Goal: Information Seeking & Learning: Learn about a topic

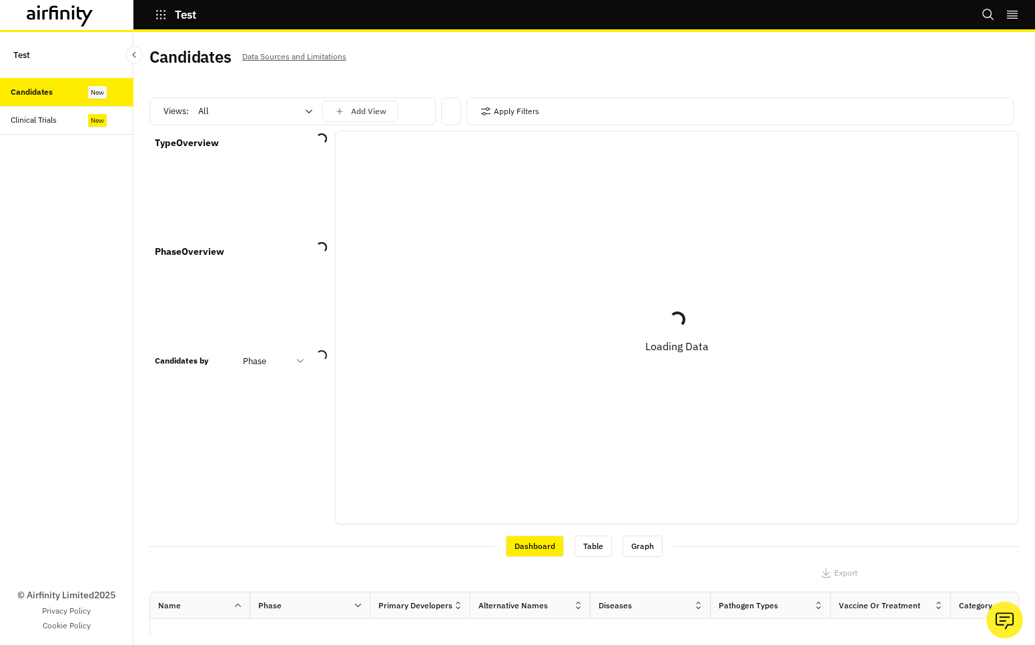
click at [475, 15] on div "Test Bookmarks Settings Logout" at bounding box center [517, 16] width 1035 height 32
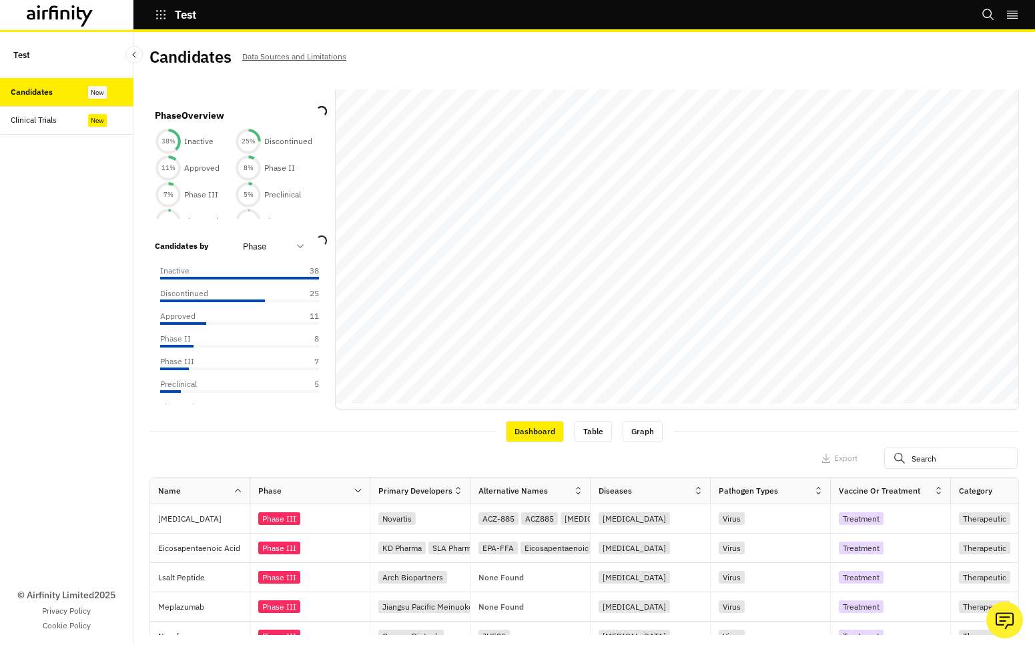
scroll to position [240, 0]
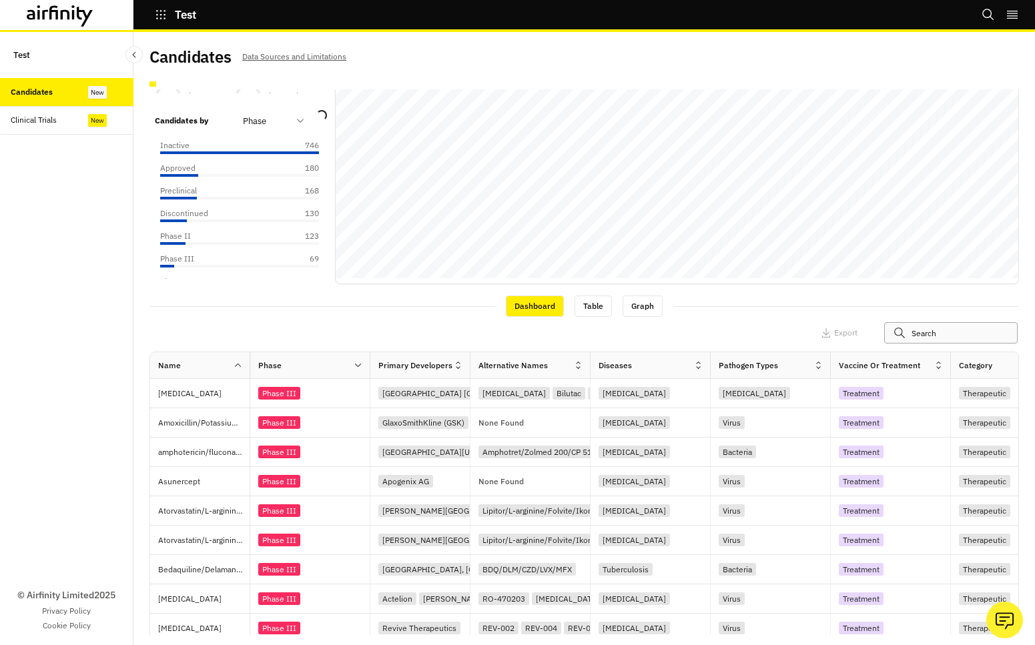
click at [927, 332] on input "text" at bounding box center [950, 332] width 133 height 21
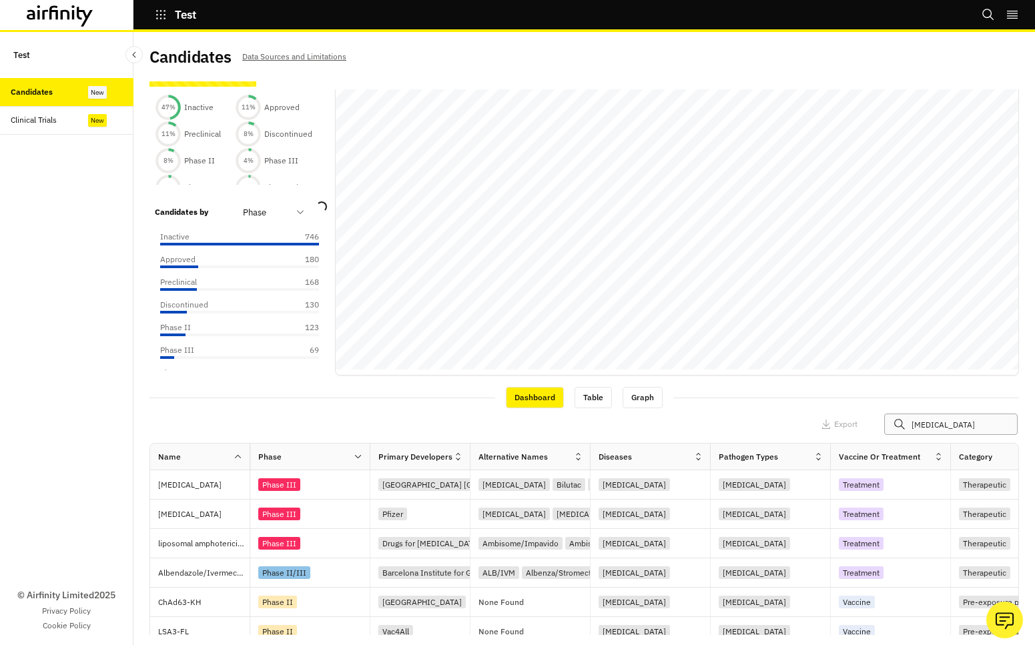
scroll to position [0, 0]
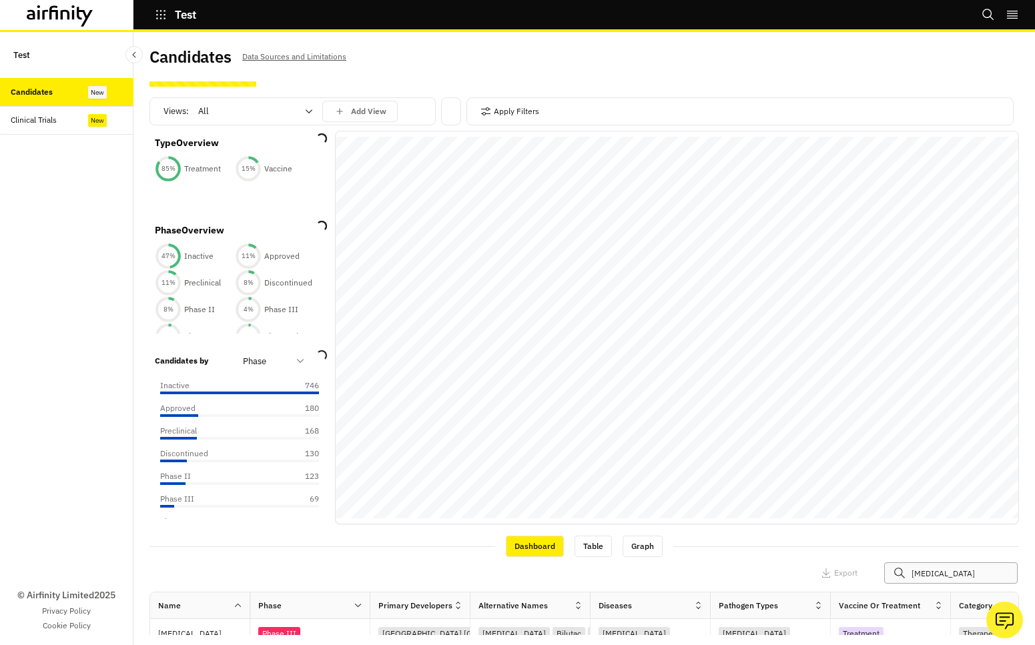
type input "[MEDICAL_DATA]"
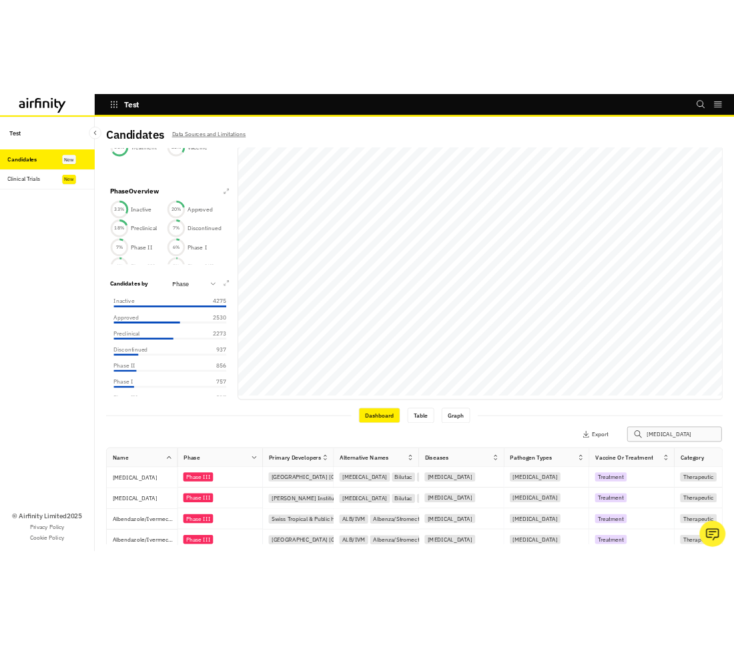
scroll to position [113, 0]
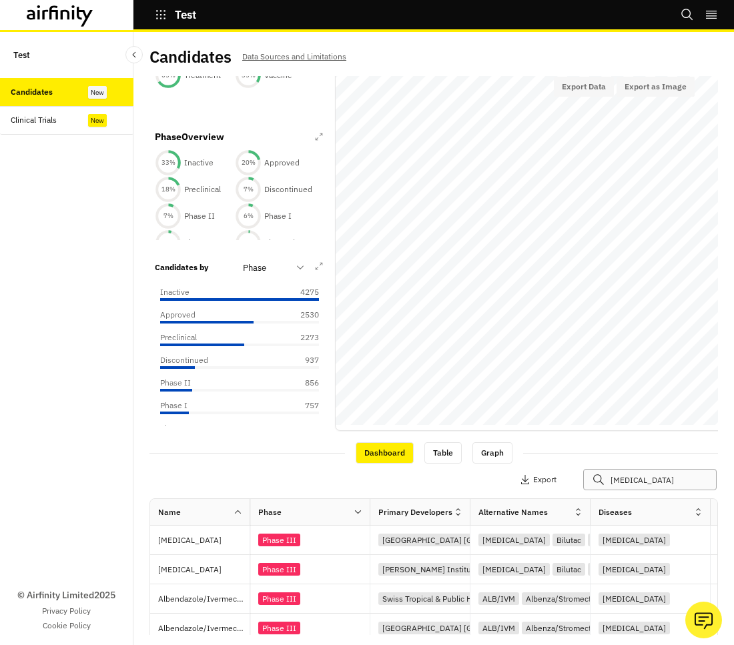
click at [649, 485] on input "[MEDICAL_DATA]" at bounding box center [649, 479] width 133 height 21
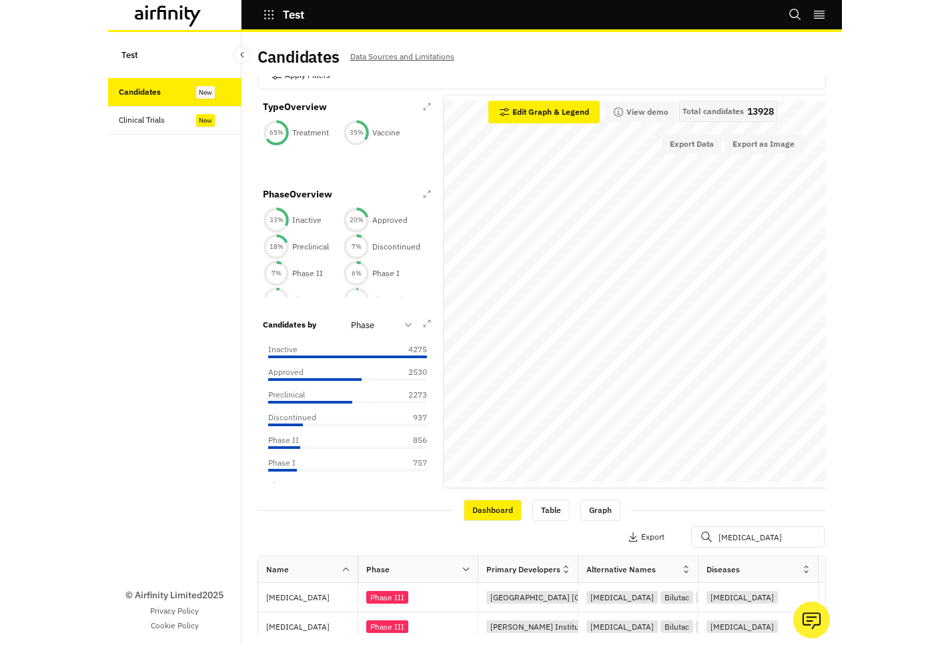
scroll to position [0, 0]
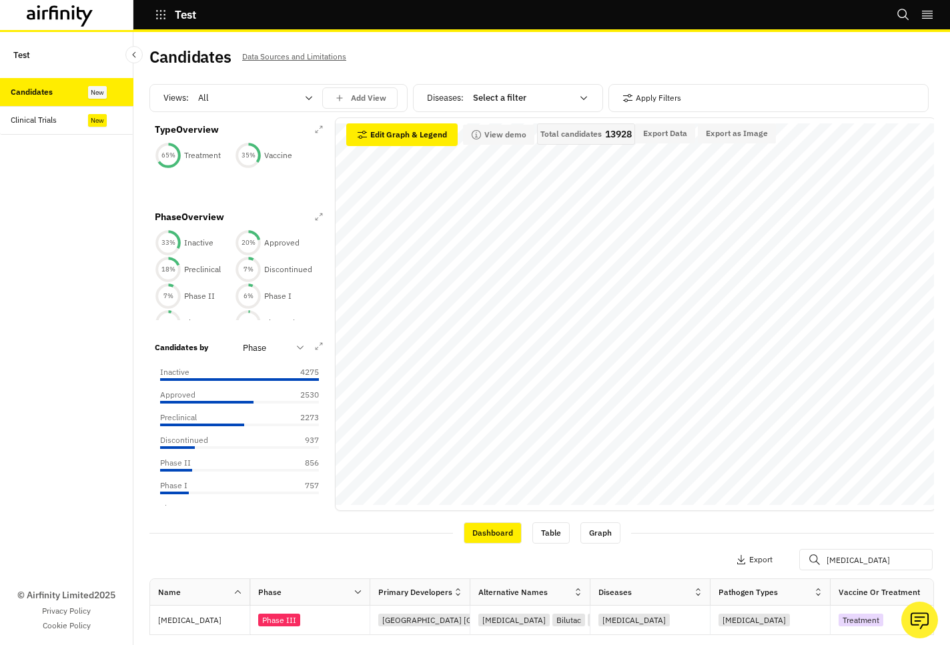
click at [696, 101] on div "Apply Filters" at bounding box center [769, 98] width 320 height 28
click at [666, 102] on button "Apply Filters" at bounding box center [652, 97] width 59 height 21
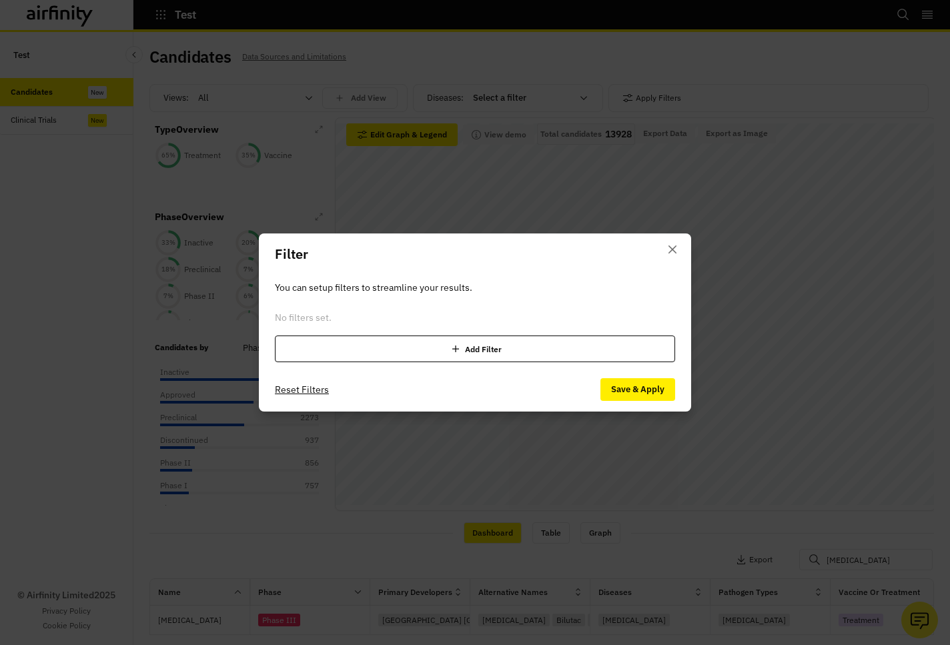
click at [728, 112] on div "Filter You can setup filters to streamline your results. No filters set. Add Fi…" at bounding box center [475, 322] width 950 height 645
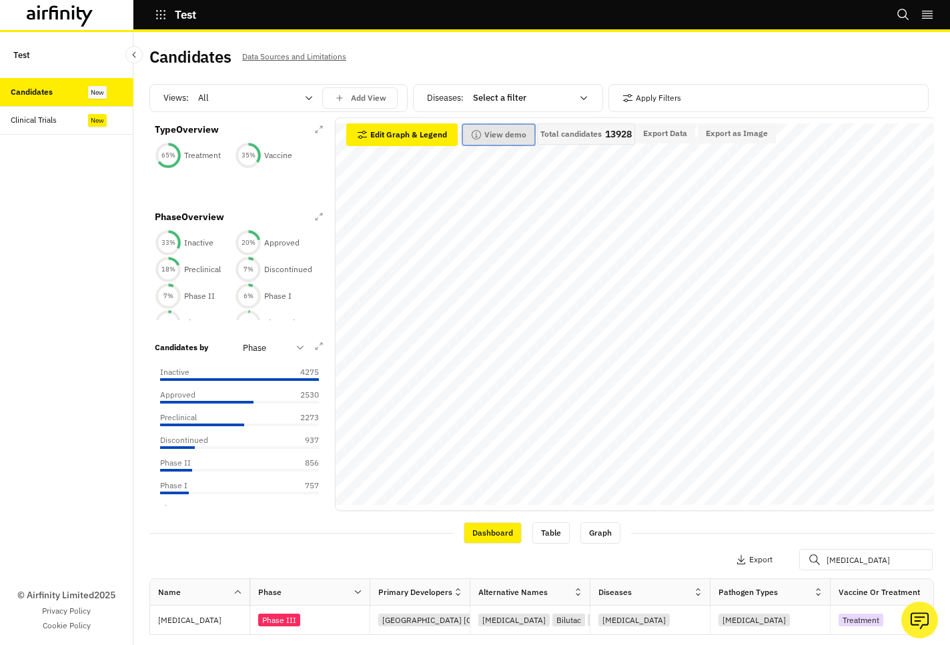
click at [489, 141] on button "View demo" at bounding box center [498, 135] width 71 height 20
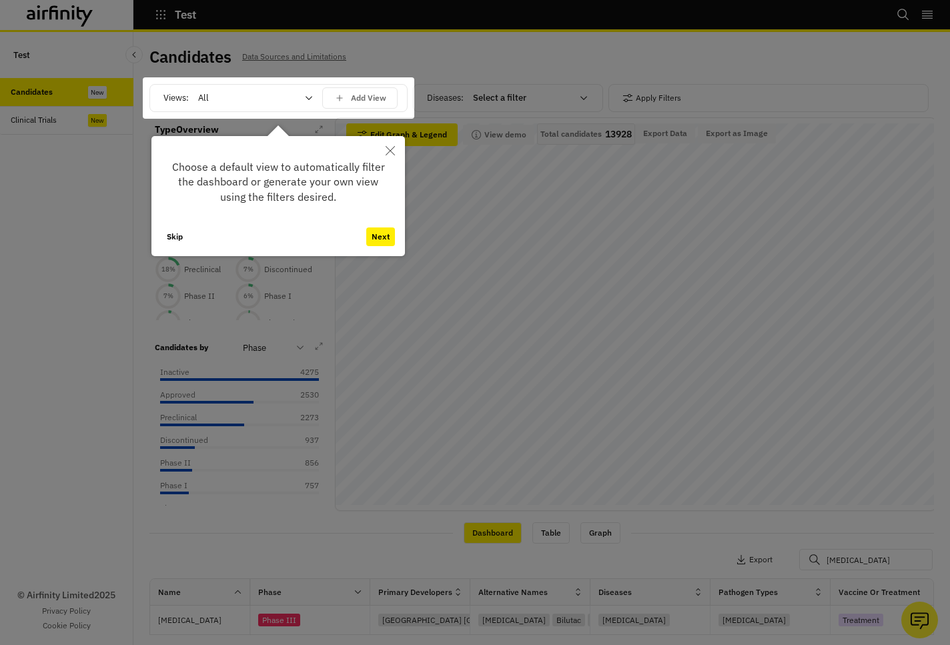
click at [378, 238] on button "Next" at bounding box center [380, 237] width 29 height 19
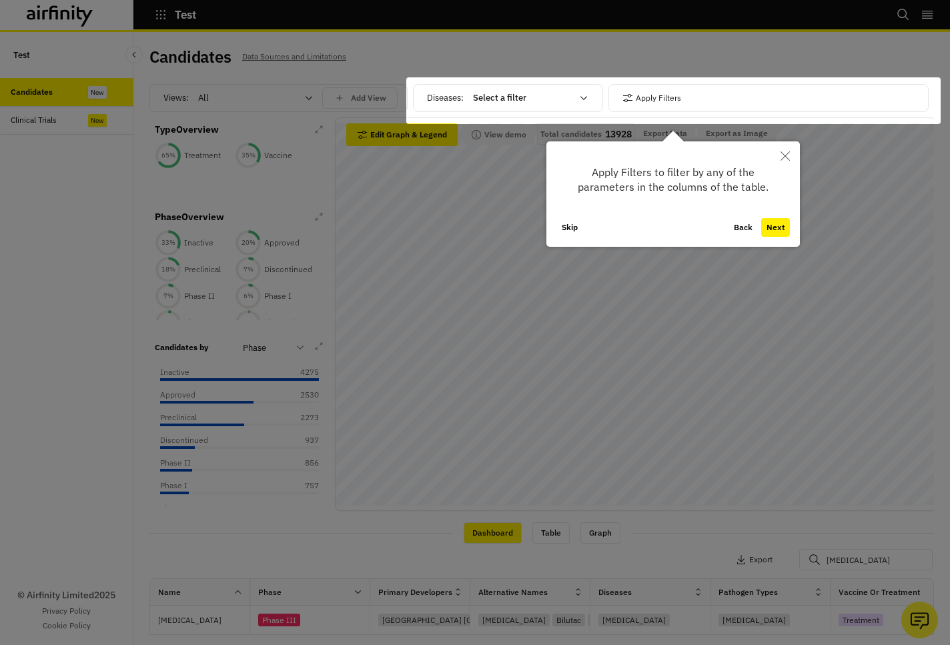
click at [771, 226] on button "Next" at bounding box center [775, 227] width 29 height 19
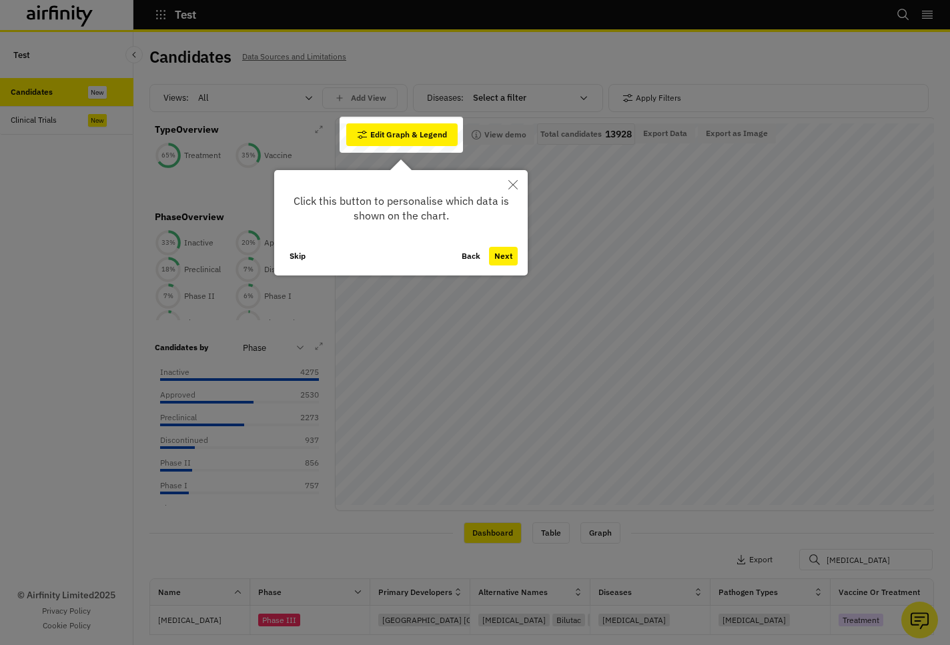
click at [508, 252] on button "Next" at bounding box center [503, 256] width 29 height 19
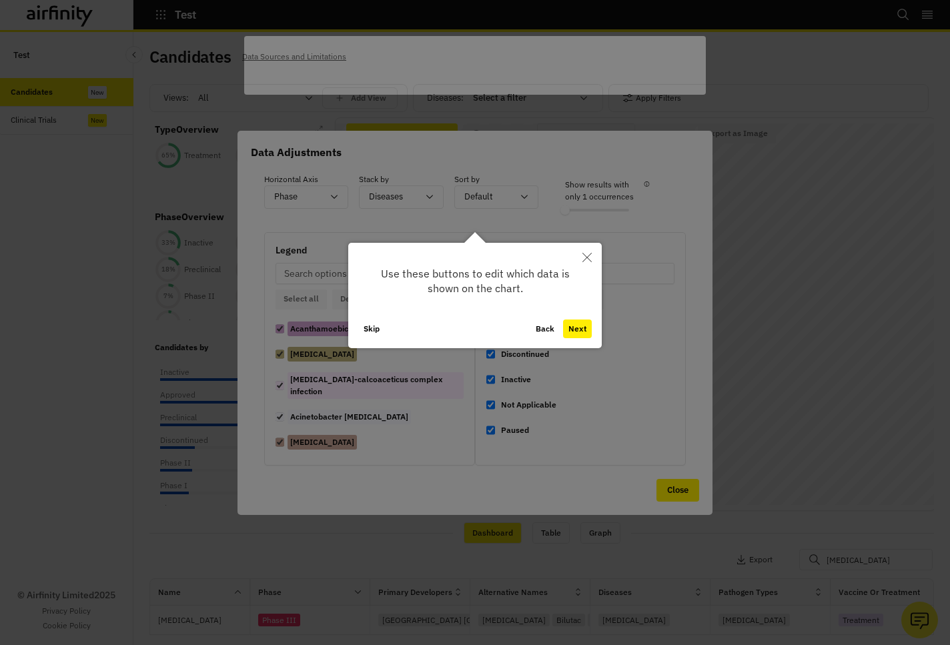
click at [579, 329] on button "Next" at bounding box center [577, 329] width 29 height 19
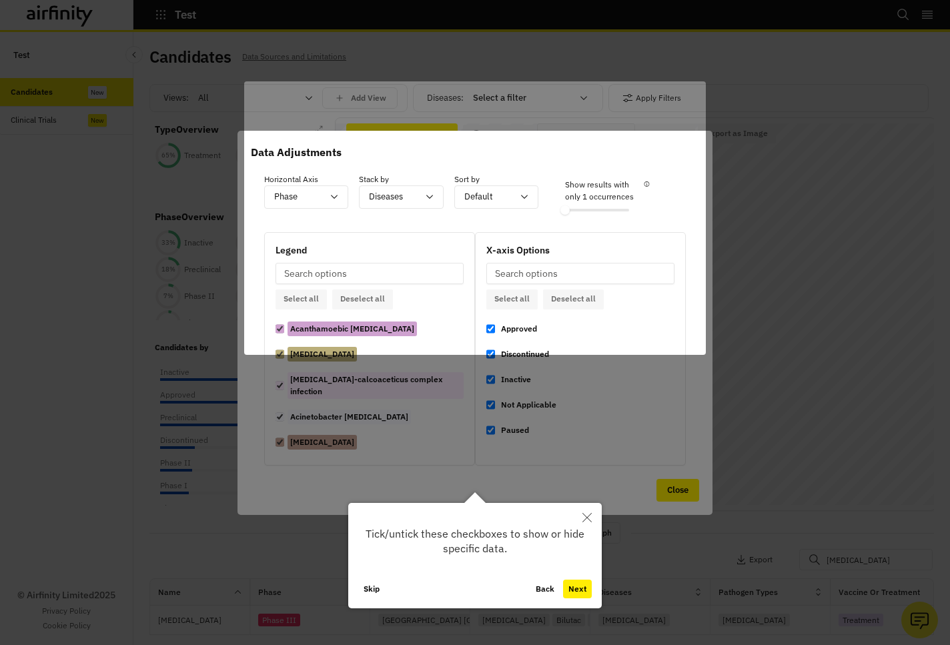
click at [580, 593] on button "Next" at bounding box center [577, 589] width 29 height 19
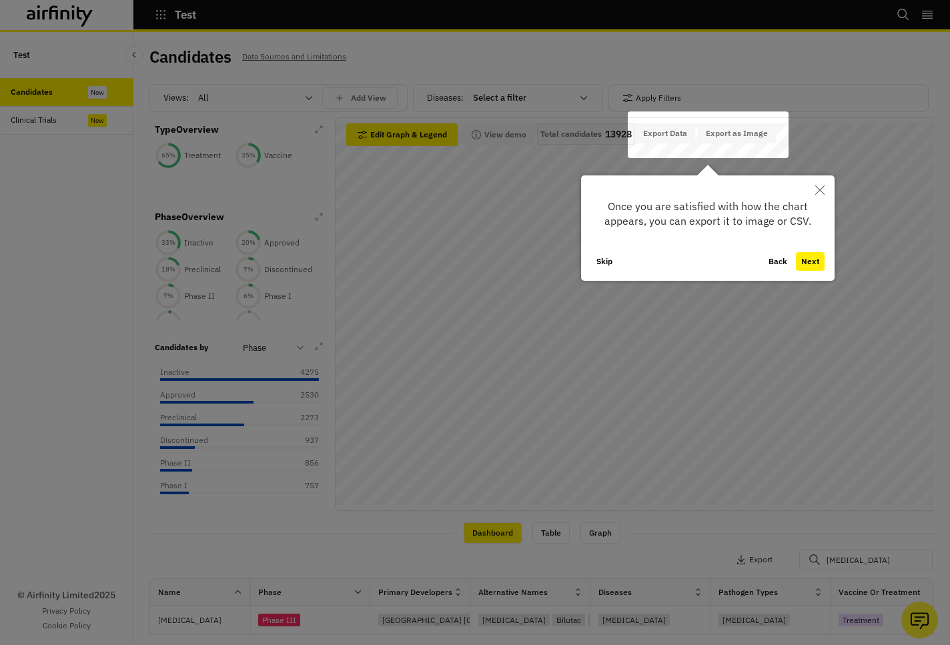
click at [814, 263] on button "Next" at bounding box center [810, 261] width 29 height 19
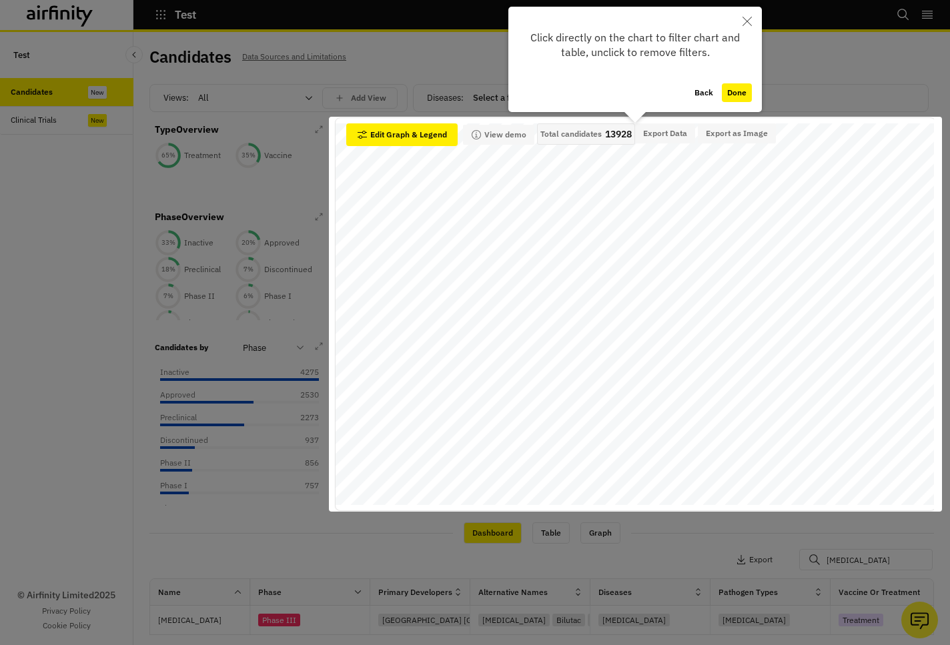
click at [733, 90] on button "Done" at bounding box center [737, 92] width 30 height 19
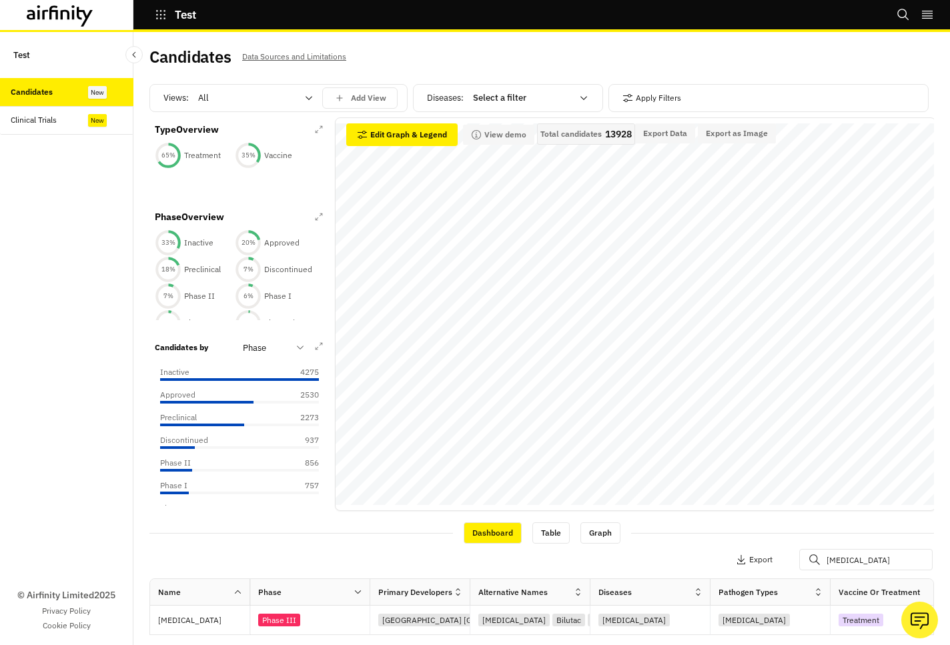
click at [505, 96] on div at bounding box center [522, 98] width 99 height 16
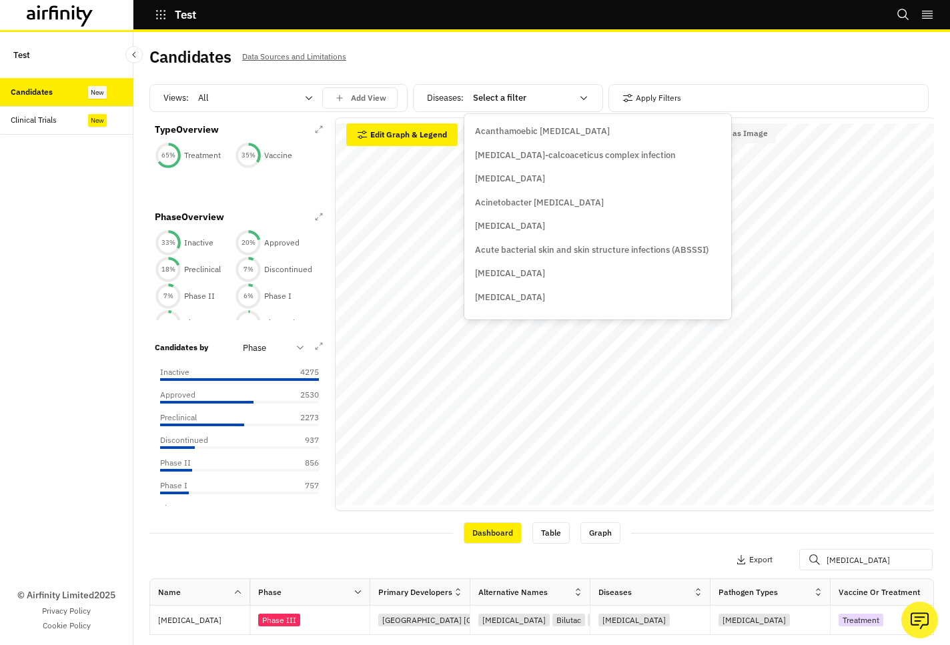
click at [509, 130] on p "Acanthamoebic [MEDICAL_DATA]" at bounding box center [542, 131] width 135 height 13
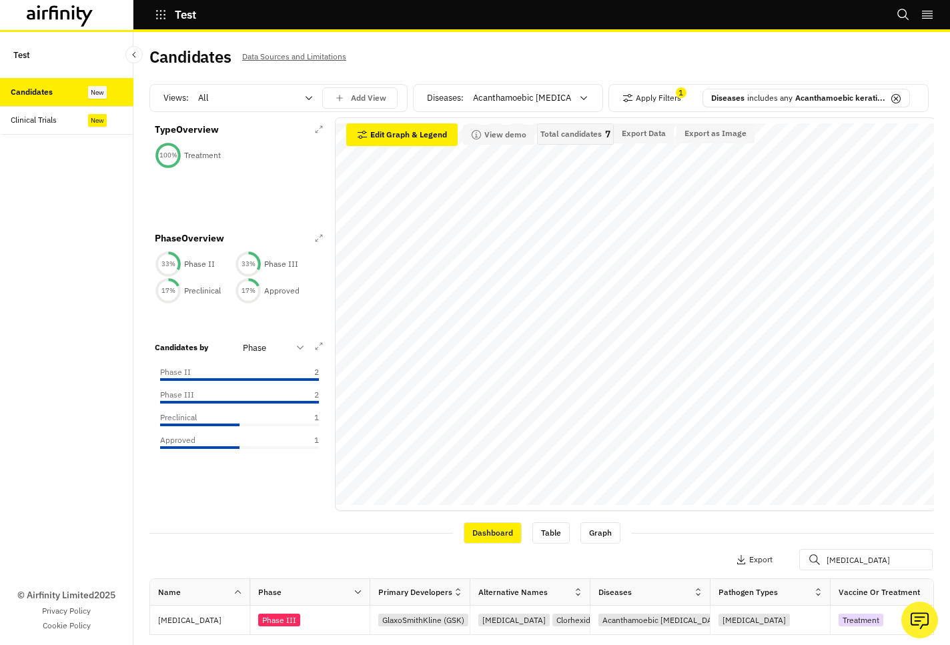
click at [504, 106] on div "Acanthamoebic [MEDICAL_DATA]" at bounding box center [521, 97] width 115 height 21
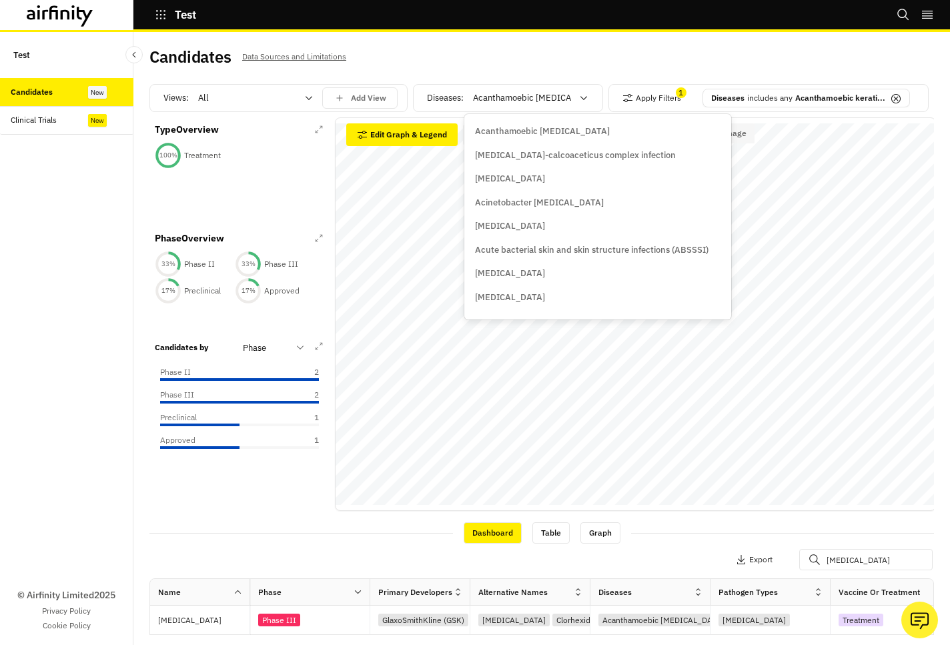
click at [503, 182] on p "[MEDICAL_DATA]" at bounding box center [510, 178] width 70 height 13
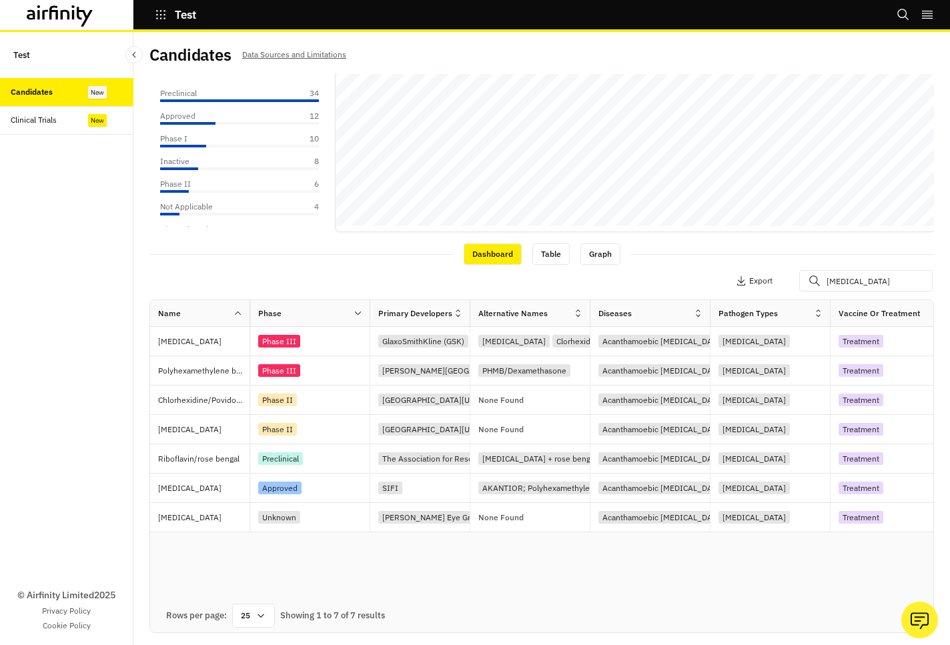
scroll to position [3, 0]
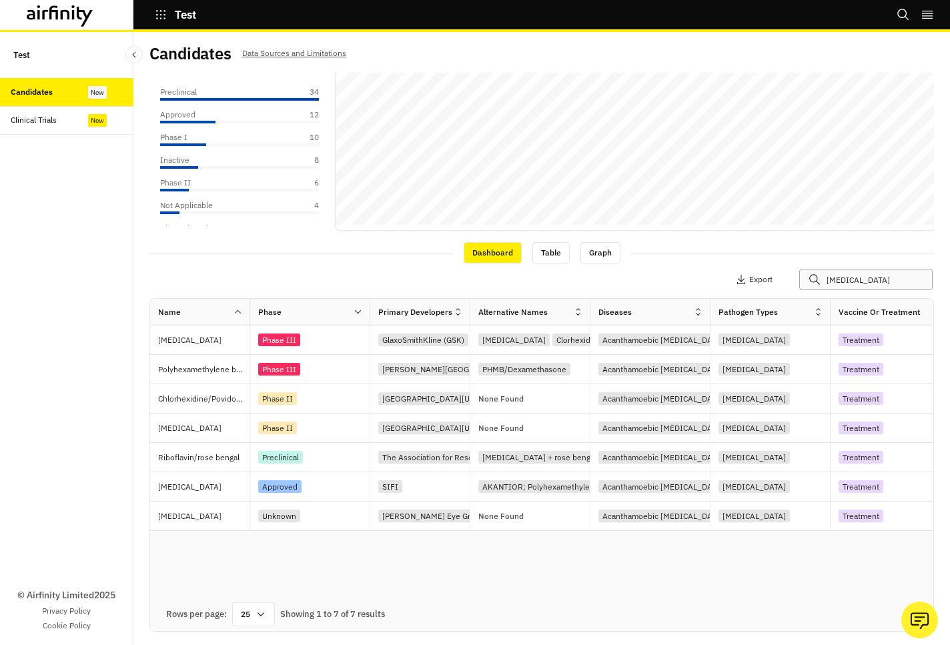
click at [874, 282] on input "[MEDICAL_DATA]" at bounding box center [865, 279] width 133 height 21
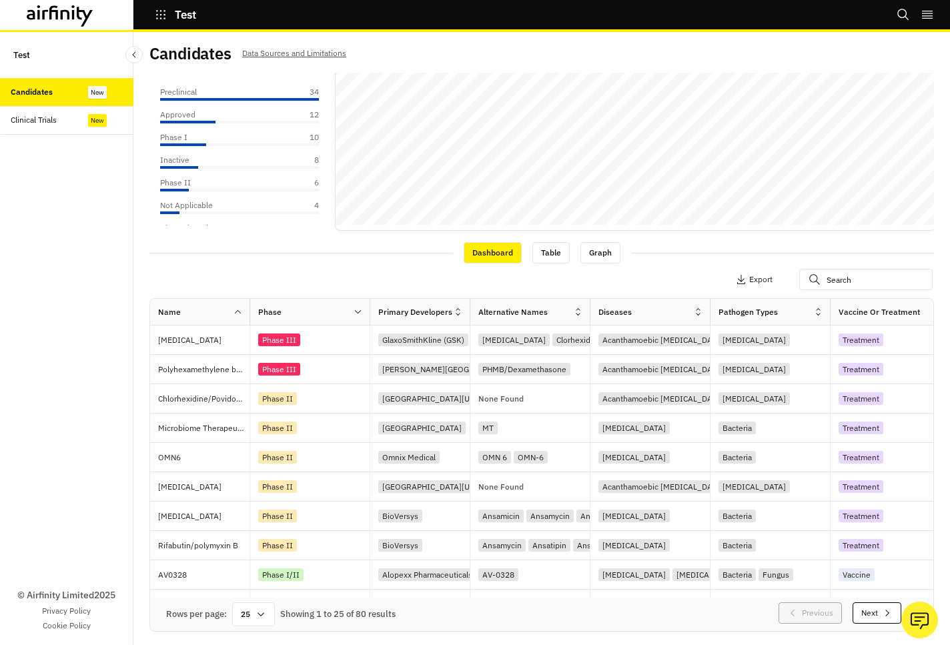
click at [256, 615] on div "25" at bounding box center [253, 615] width 43 height 24
click at [340, 625] on div "Rows per page: 25 Showing 1 to 25 of 80 results Previous Next" at bounding box center [541, 614] width 783 height 33
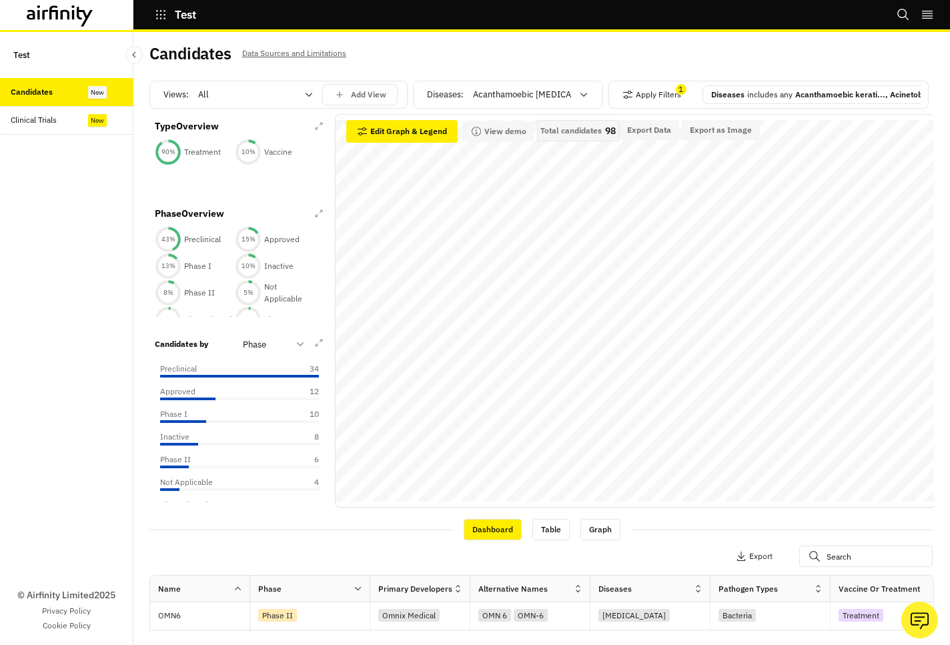
scroll to position [0, 0]
click at [465, 95] on div "Acanthamoebic [MEDICAL_DATA]" at bounding box center [521, 94] width 115 height 21
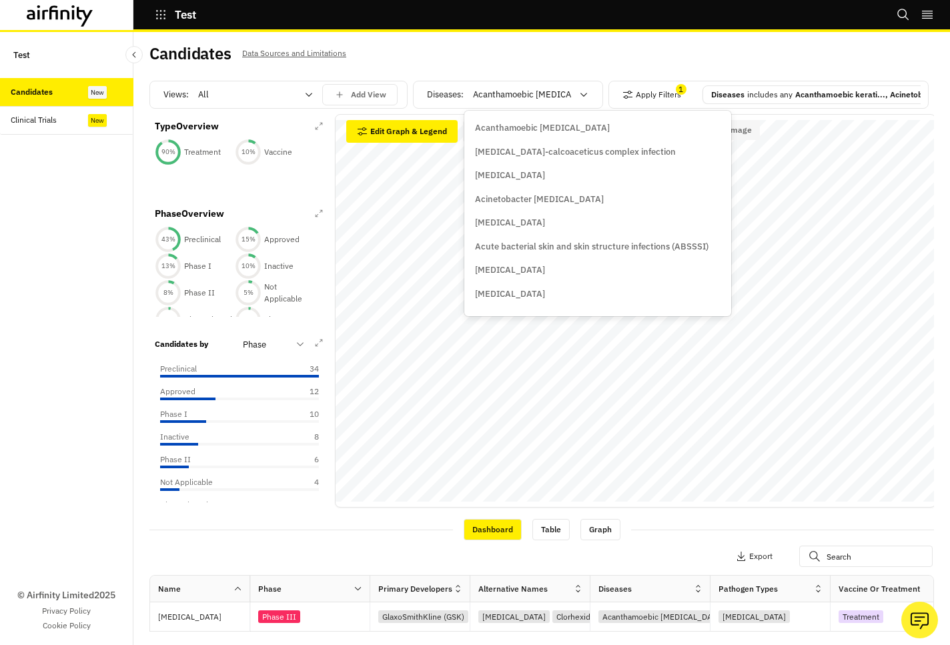
click at [509, 129] on p "Acanthamoebic [MEDICAL_DATA]" at bounding box center [542, 127] width 135 height 13
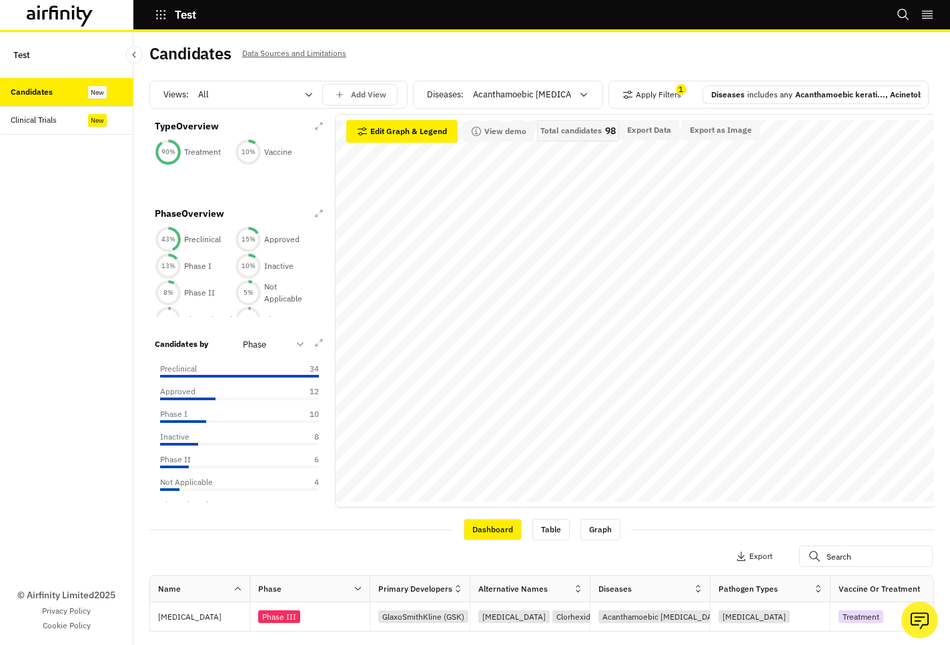
click at [529, 88] on div at bounding box center [522, 95] width 99 height 16
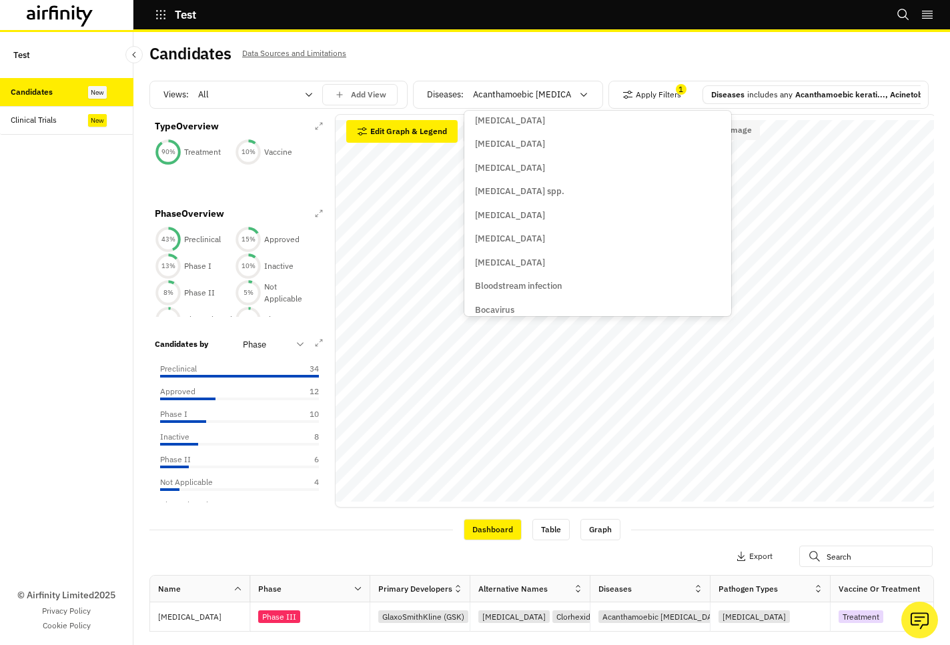
scroll to position [613, 0]
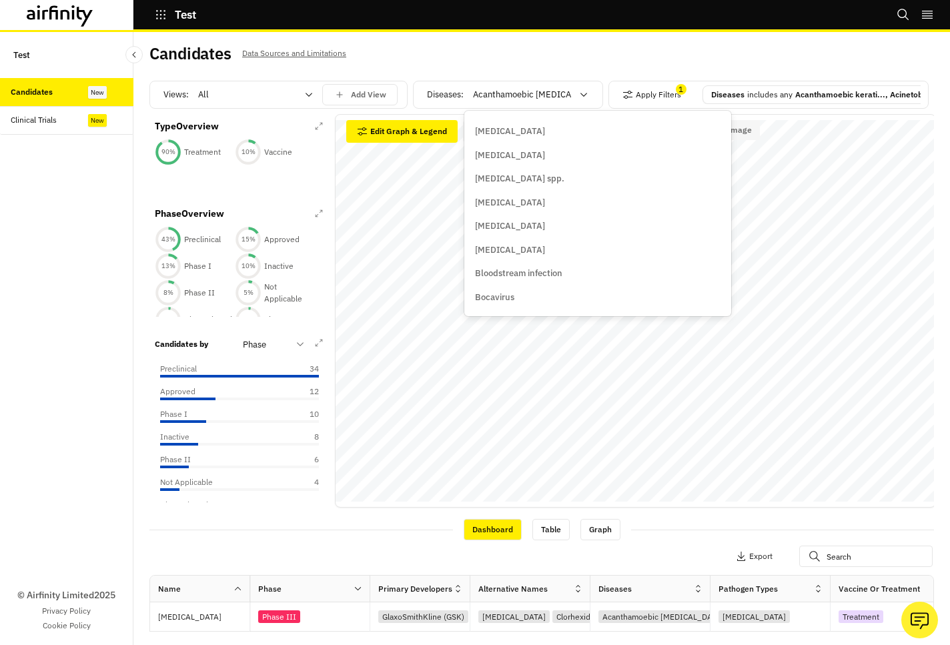
click at [519, 251] on p "[MEDICAL_DATA]" at bounding box center [510, 250] width 70 height 13
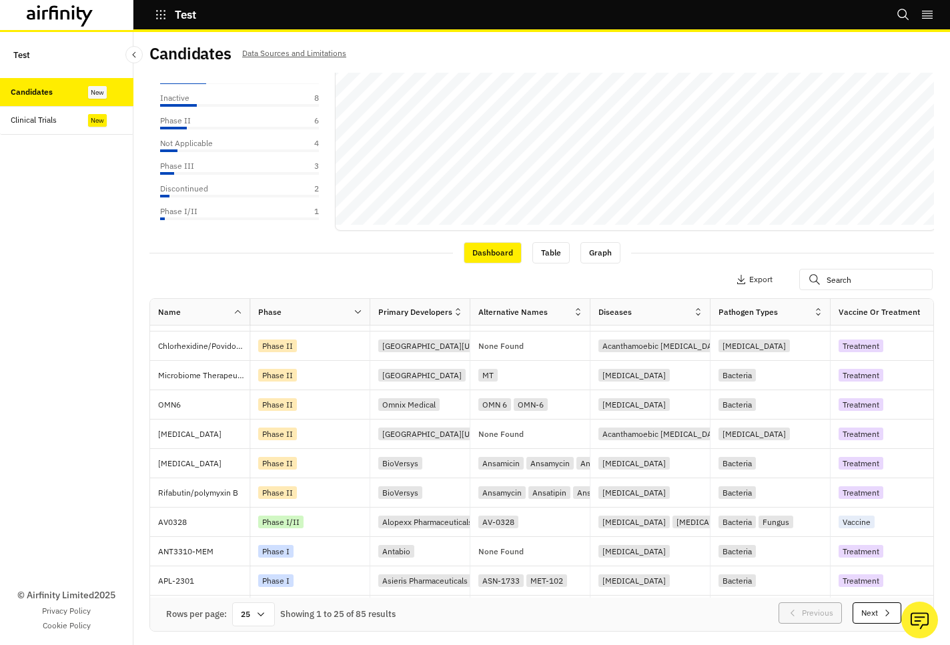
scroll to position [0, 0]
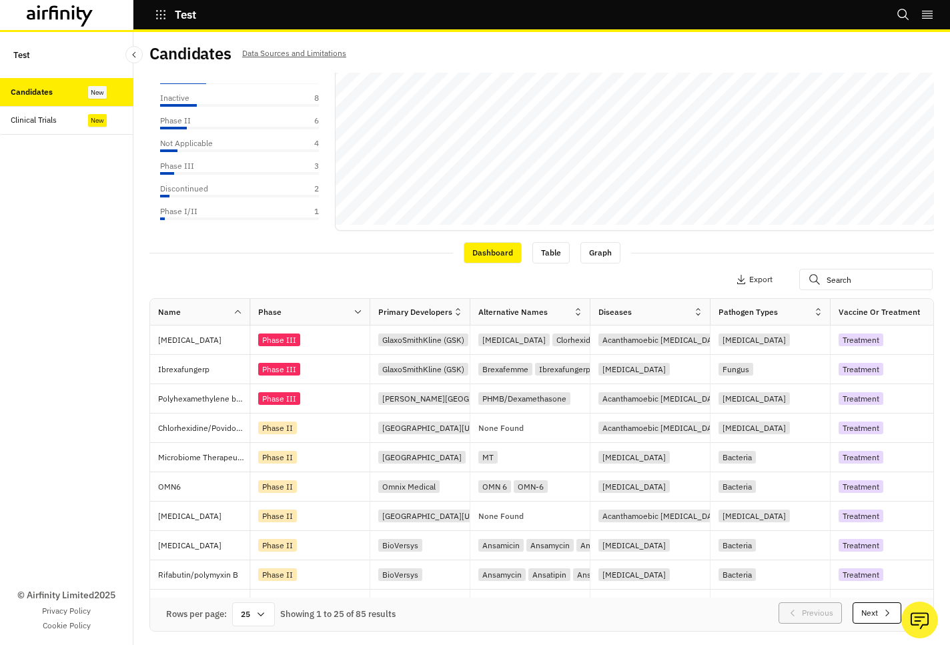
click at [254, 619] on div "25" at bounding box center [253, 615] width 43 height 24
click at [248, 444] on div "100" at bounding box center [253, 438] width 39 height 30
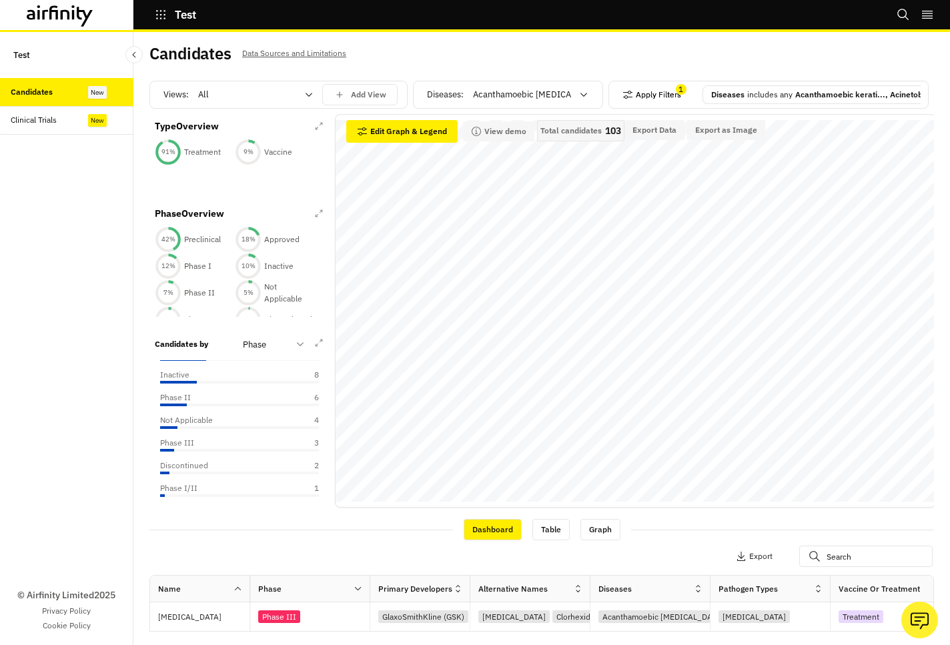
click at [661, 95] on button "Apply Filters" at bounding box center [652, 94] width 59 height 21
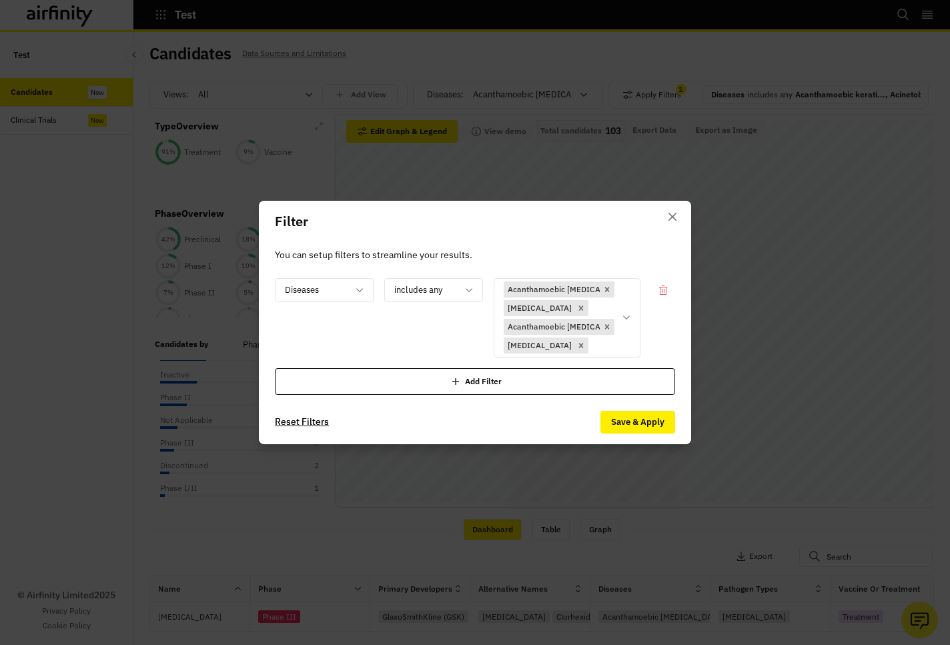
click at [310, 418] on button "Reset Filters" at bounding box center [302, 422] width 54 height 21
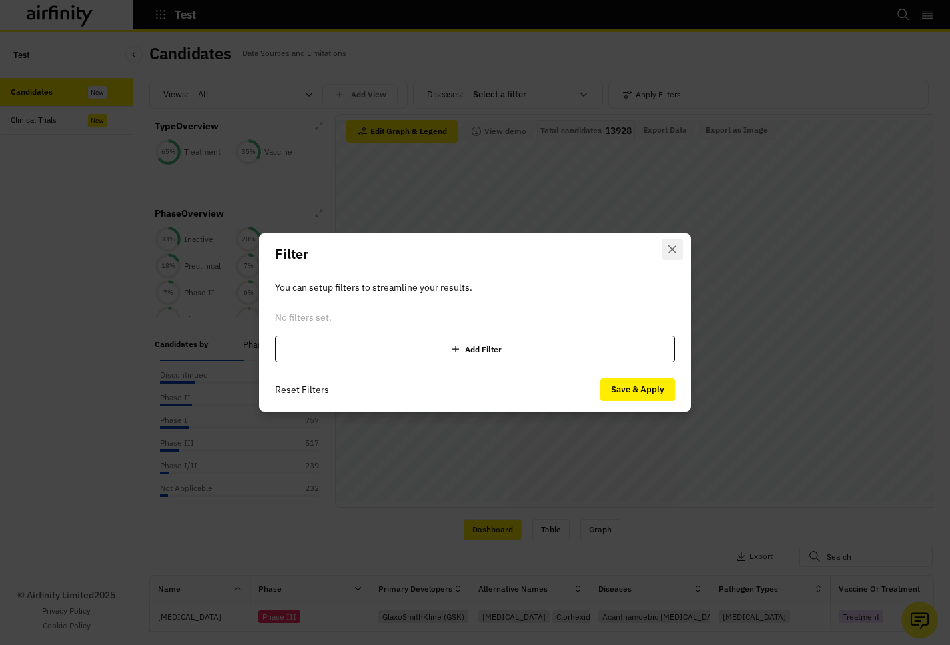
click at [677, 255] on button "Close" at bounding box center [672, 249] width 21 height 21
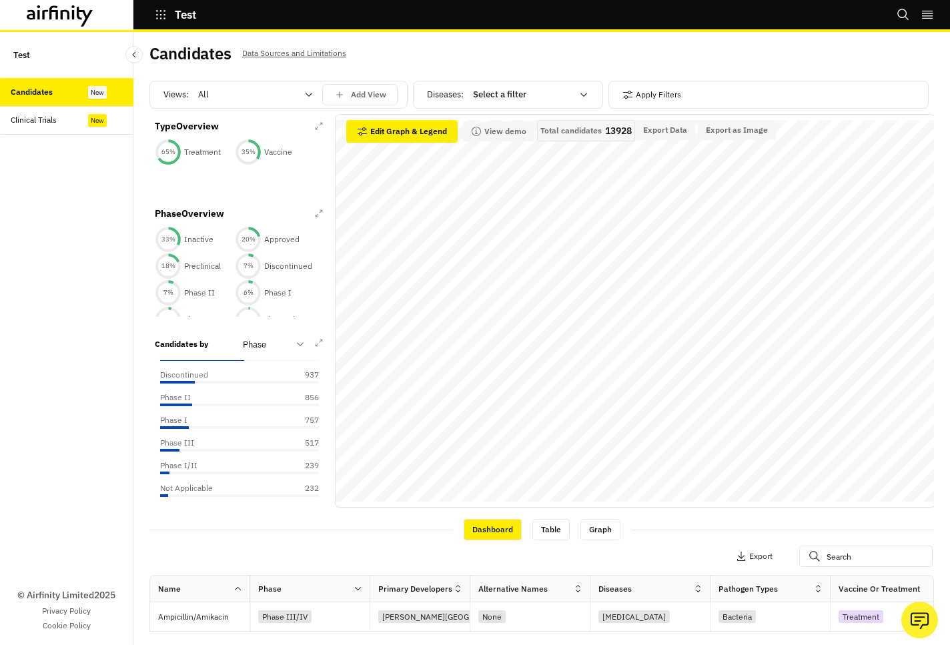
click at [494, 95] on div at bounding box center [522, 95] width 99 height 16
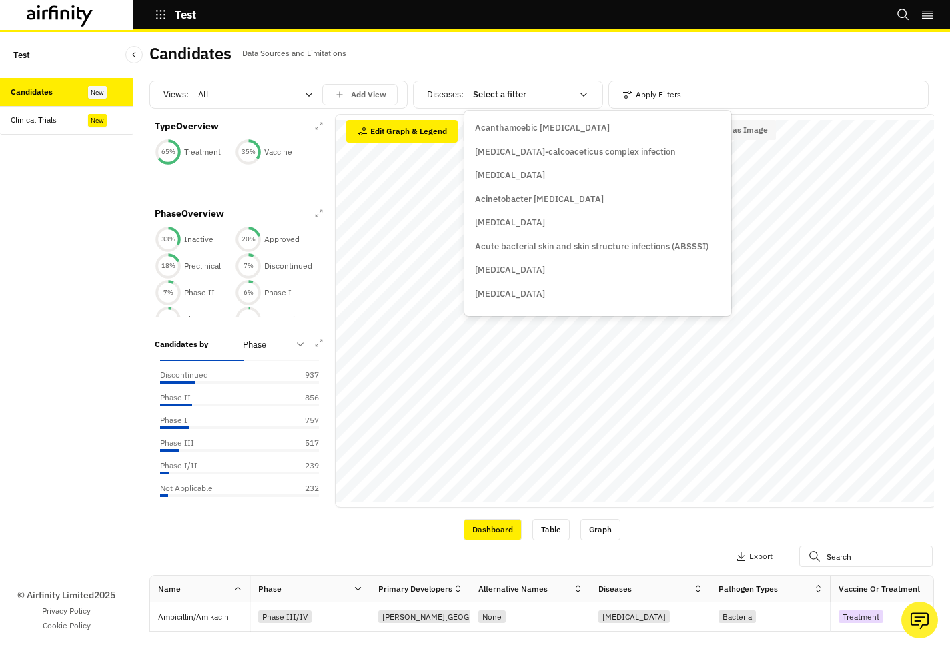
click at [498, 125] on p "Acanthamoebic [MEDICAL_DATA]" at bounding box center [542, 127] width 135 height 13
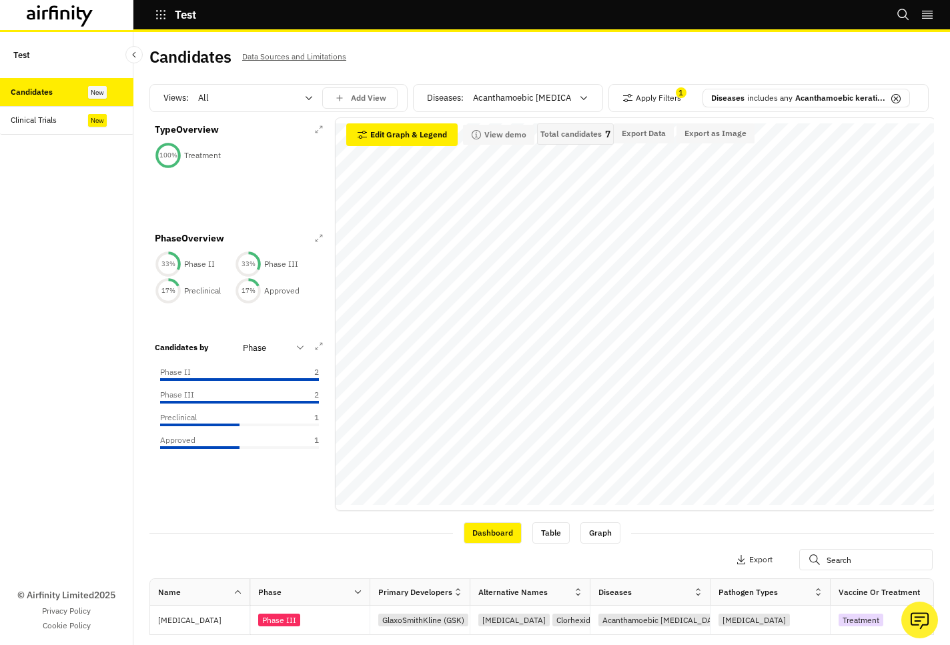
click at [567, 106] on div "Acanthamoebic [MEDICAL_DATA]" at bounding box center [521, 97] width 115 height 21
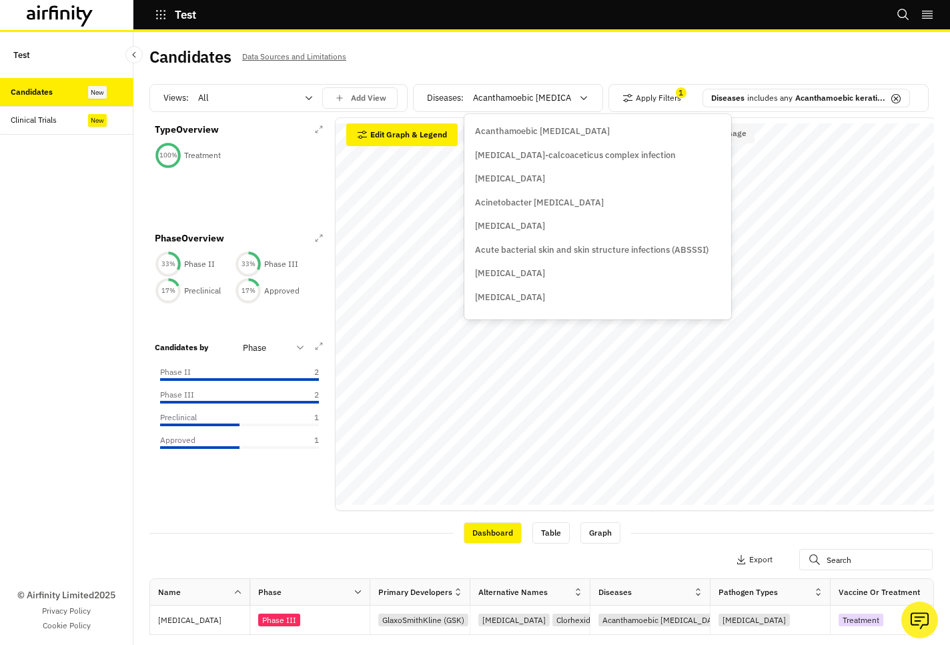
click at [557, 130] on p "Acanthamoebic [MEDICAL_DATA]" at bounding box center [542, 131] width 135 height 13
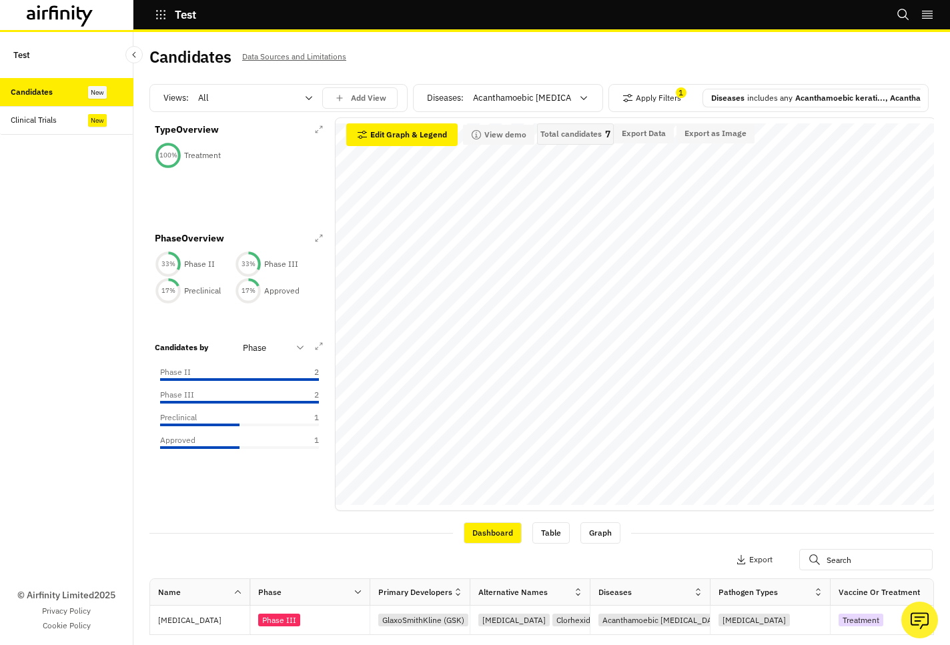
click at [563, 101] on div at bounding box center [522, 98] width 99 height 16
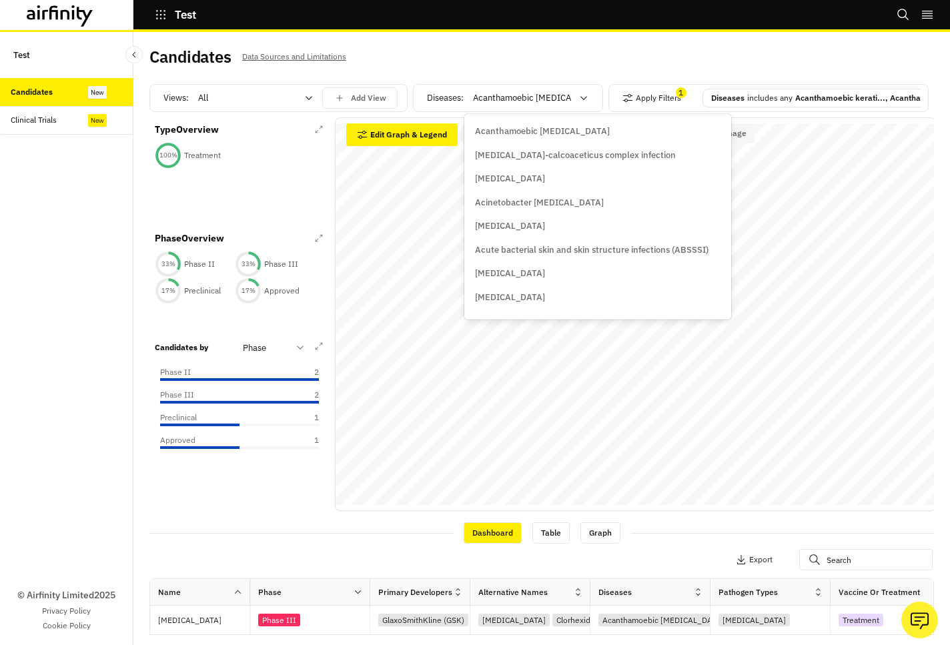
click at [773, 118] on div "Data Adjustments Horizontal Axis Phase Stack by Diseases Sort by Default Show r…" at bounding box center [635, 314] width 601 height 394
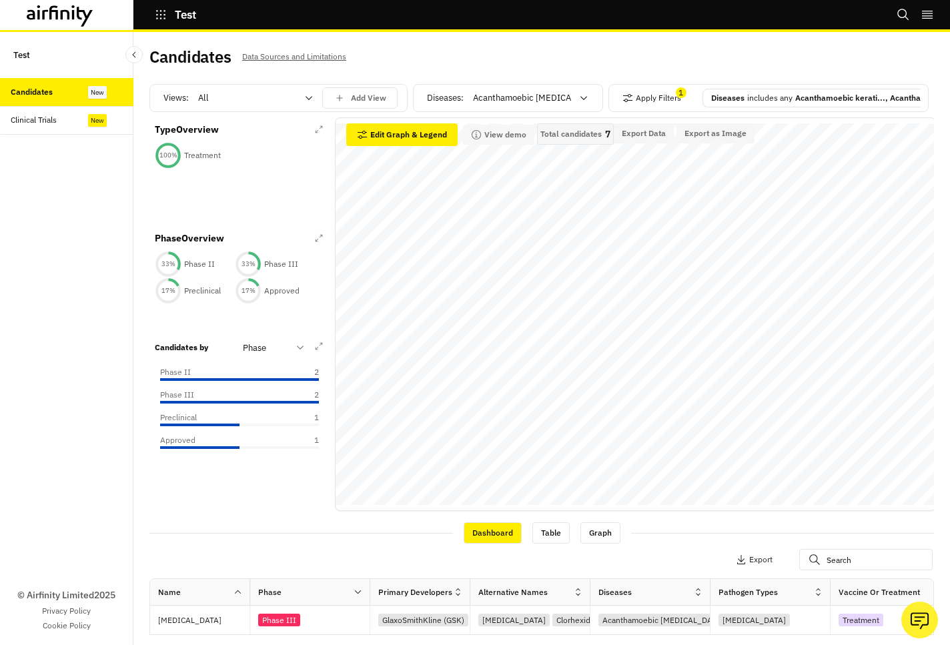
click at [776, 93] on p "includes any" at bounding box center [769, 98] width 45 height 12
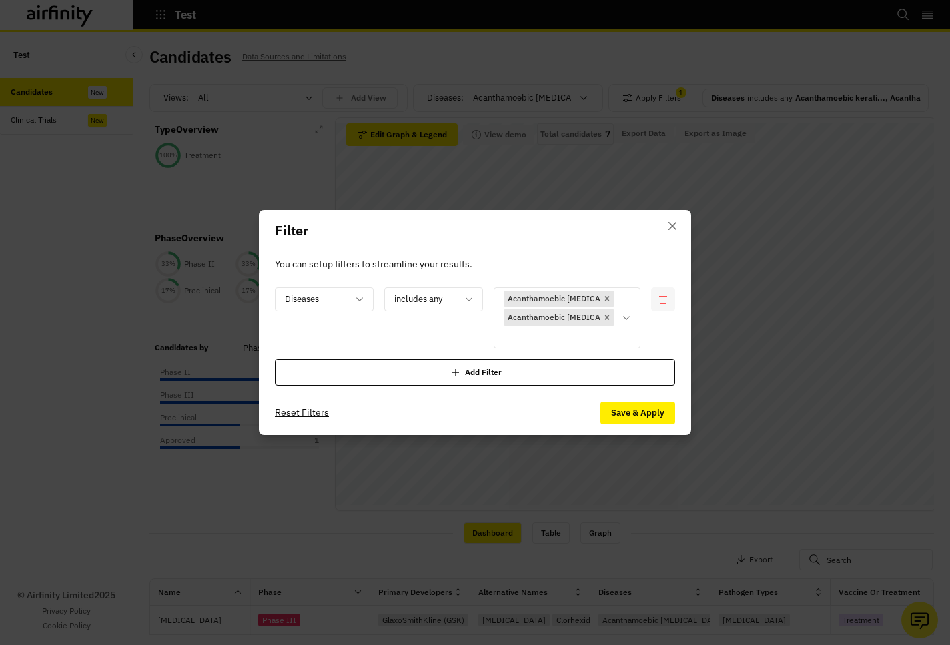
click at [666, 297] on icon at bounding box center [663, 299] width 8 height 9
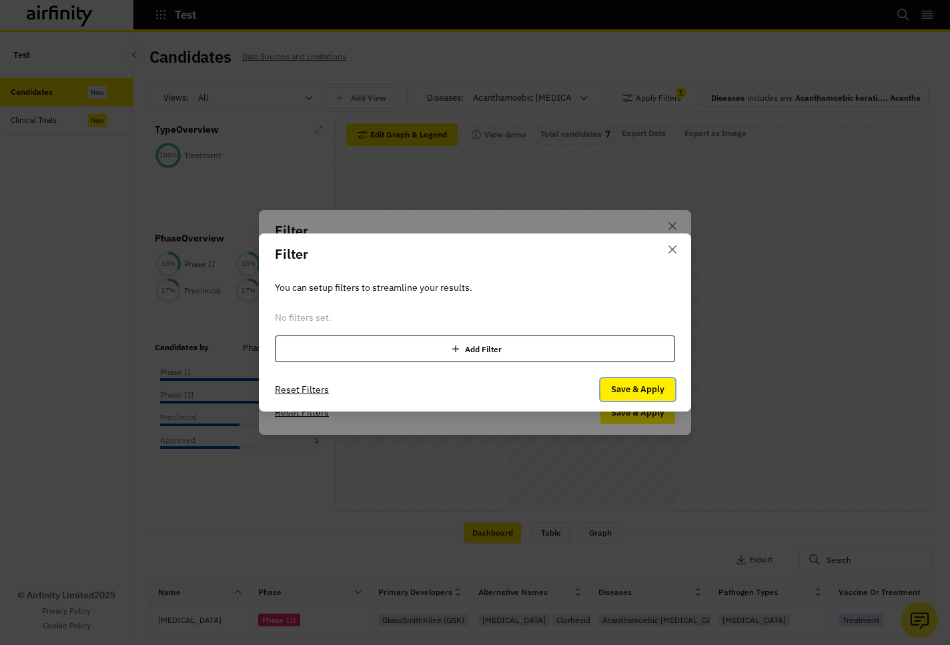
click at [623, 395] on button "Save & Apply" at bounding box center [638, 389] width 75 height 23
